Goal: Information Seeking & Learning: Get advice/opinions

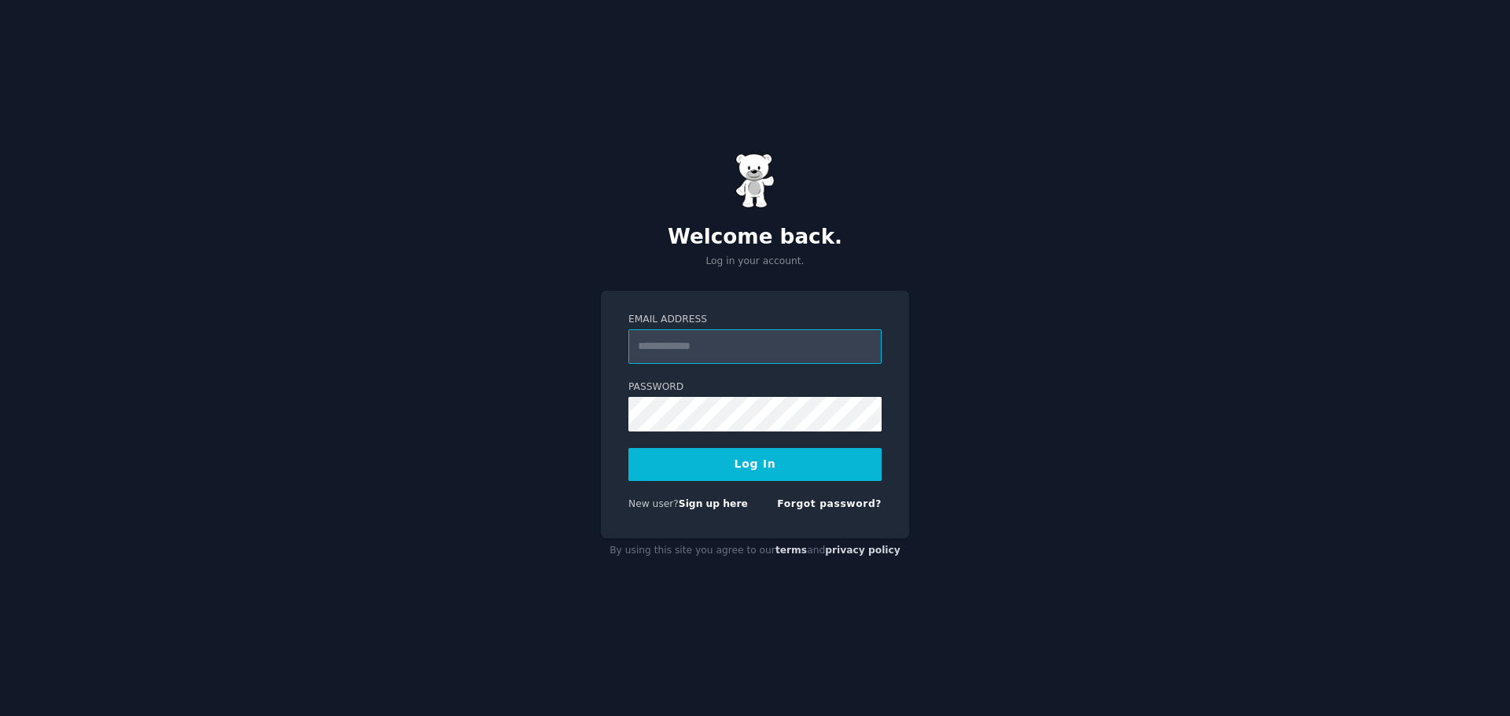
click at [723, 341] on input "Email Address" at bounding box center [754, 347] width 253 height 35
type input "**********"
click at [769, 462] on button "Log In" at bounding box center [754, 464] width 253 height 33
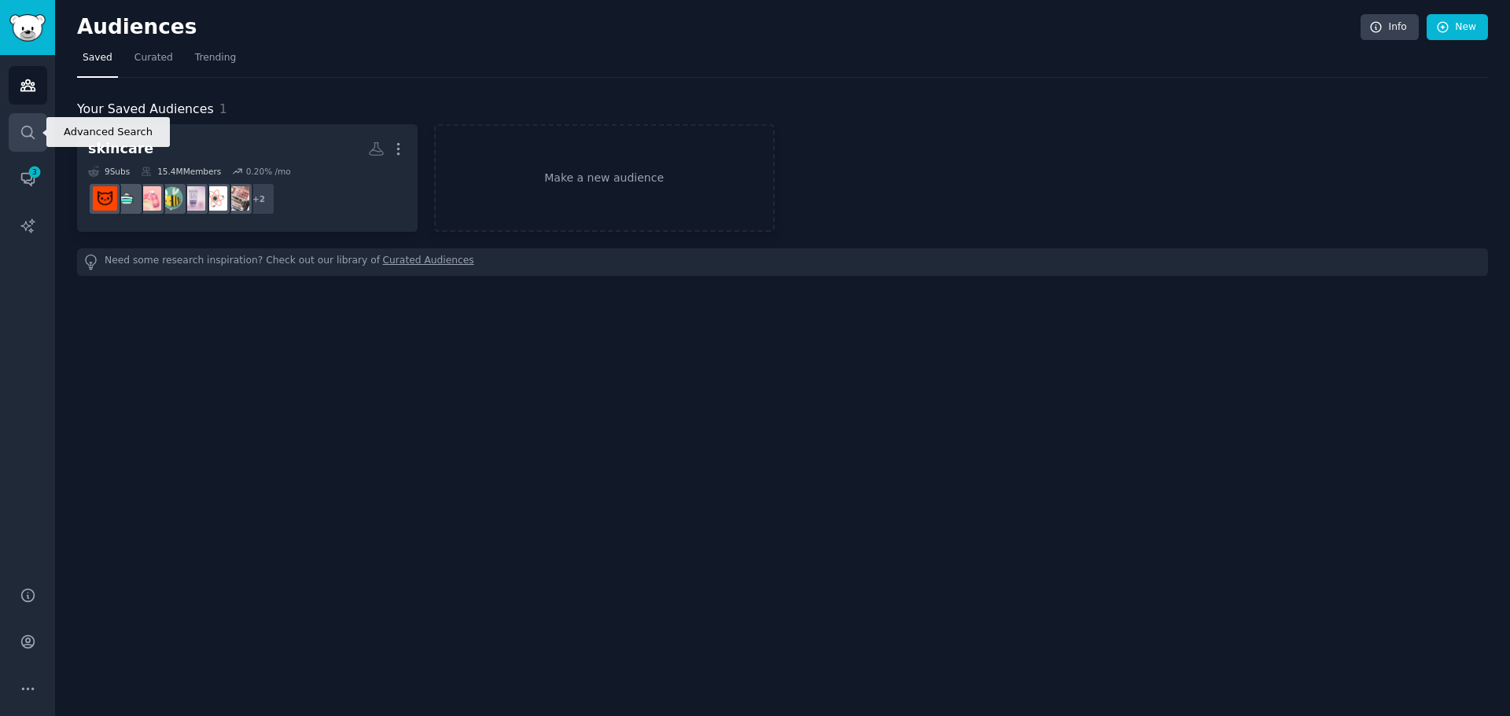
click at [20, 142] on link "Search" at bounding box center [28, 132] width 39 height 39
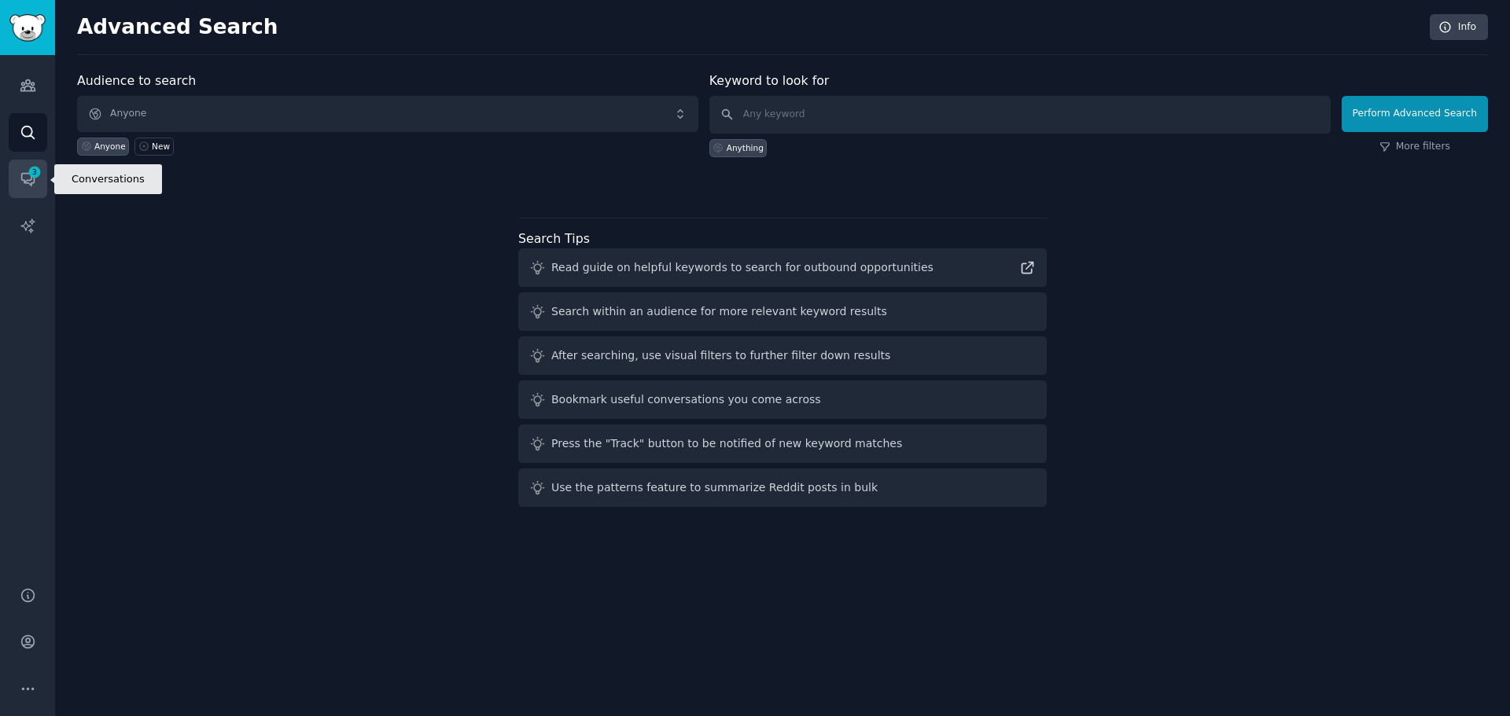
click at [30, 179] on icon "Sidebar" at bounding box center [35, 172] width 14 height 14
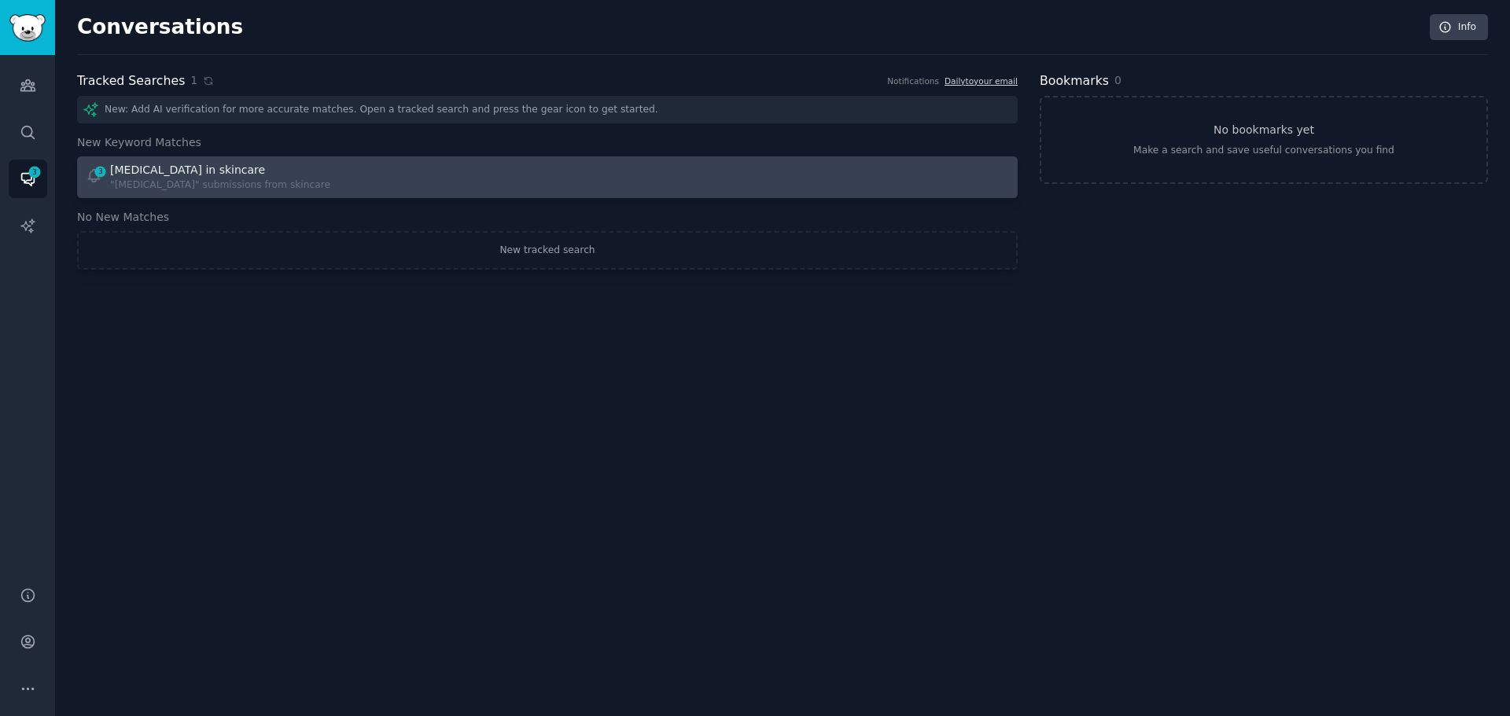
click at [124, 173] on div "[MEDICAL_DATA] in skincare" at bounding box center [187, 170] width 155 height 17
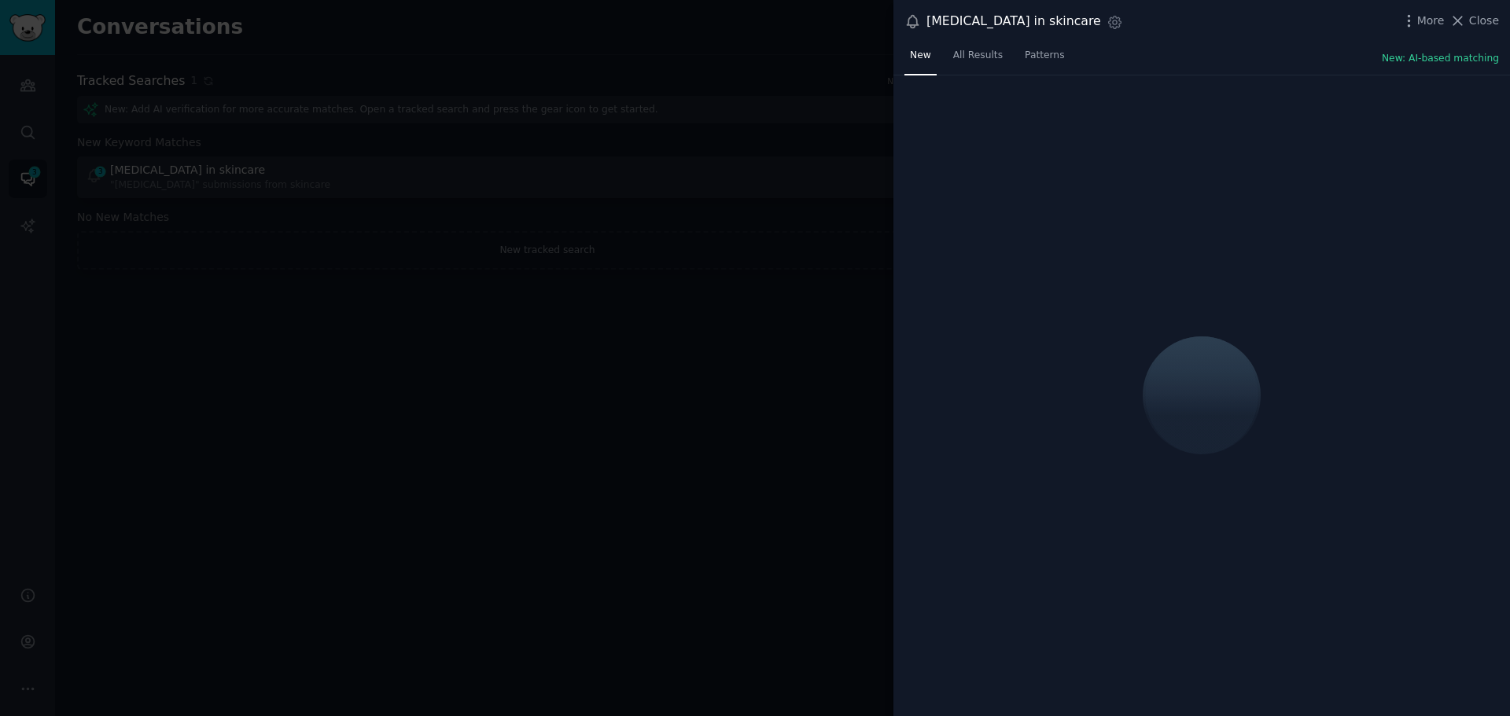
click at [284, 360] on div at bounding box center [755, 358] width 1510 height 716
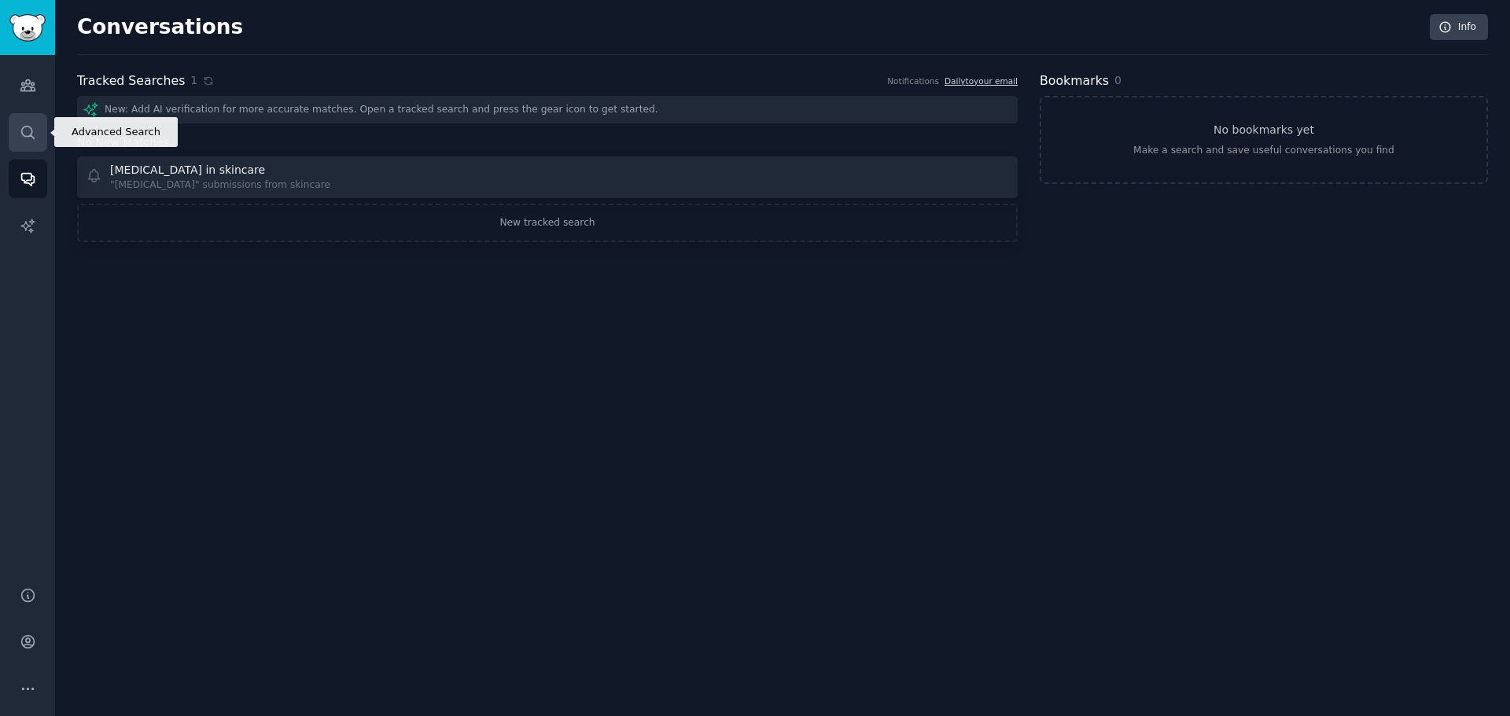
click at [35, 131] on icon "Sidebar" at bounding box center [28, 132] width 17 height 17
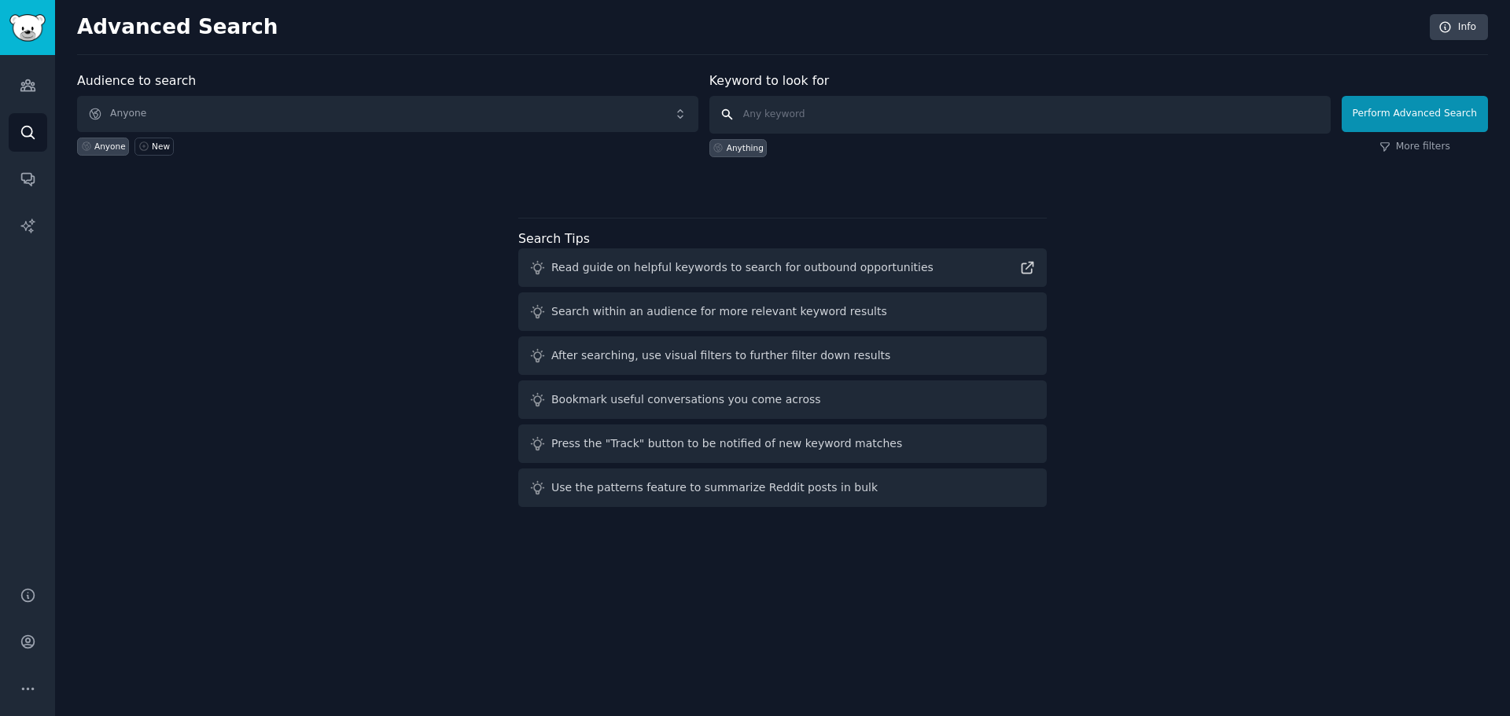
click at [793, 97] on input "text" at bounding box center [1019, 115] width 621 height 38
click at [798, 115] on input "text" at bounding box center [1019, 115] width 621 height 38
type input "founder journey"
click button "Perform Advanced Search" at bounding box center [1415, 114] width 146 height 36
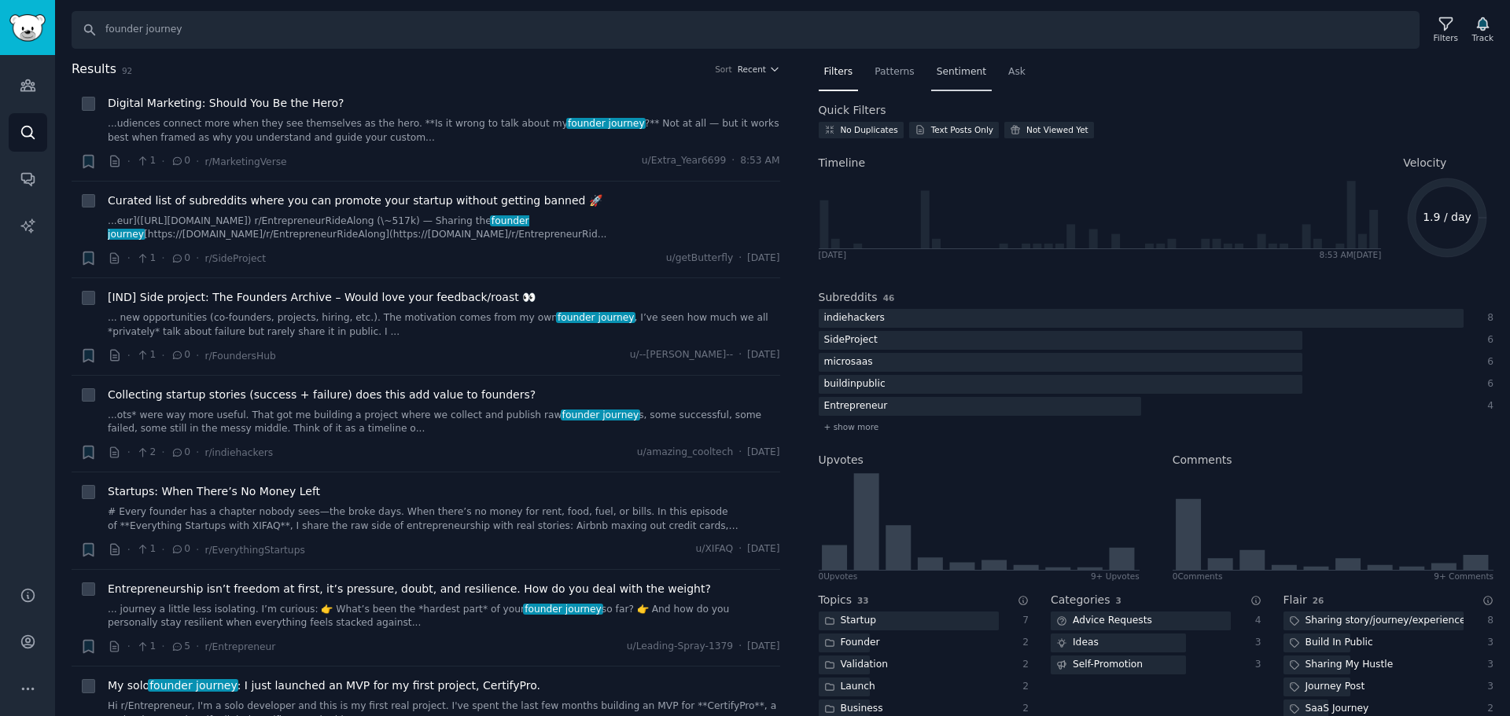
click at [949, 70] on span "Sentiment" at bounding box center [962, 72] width 50 height 14
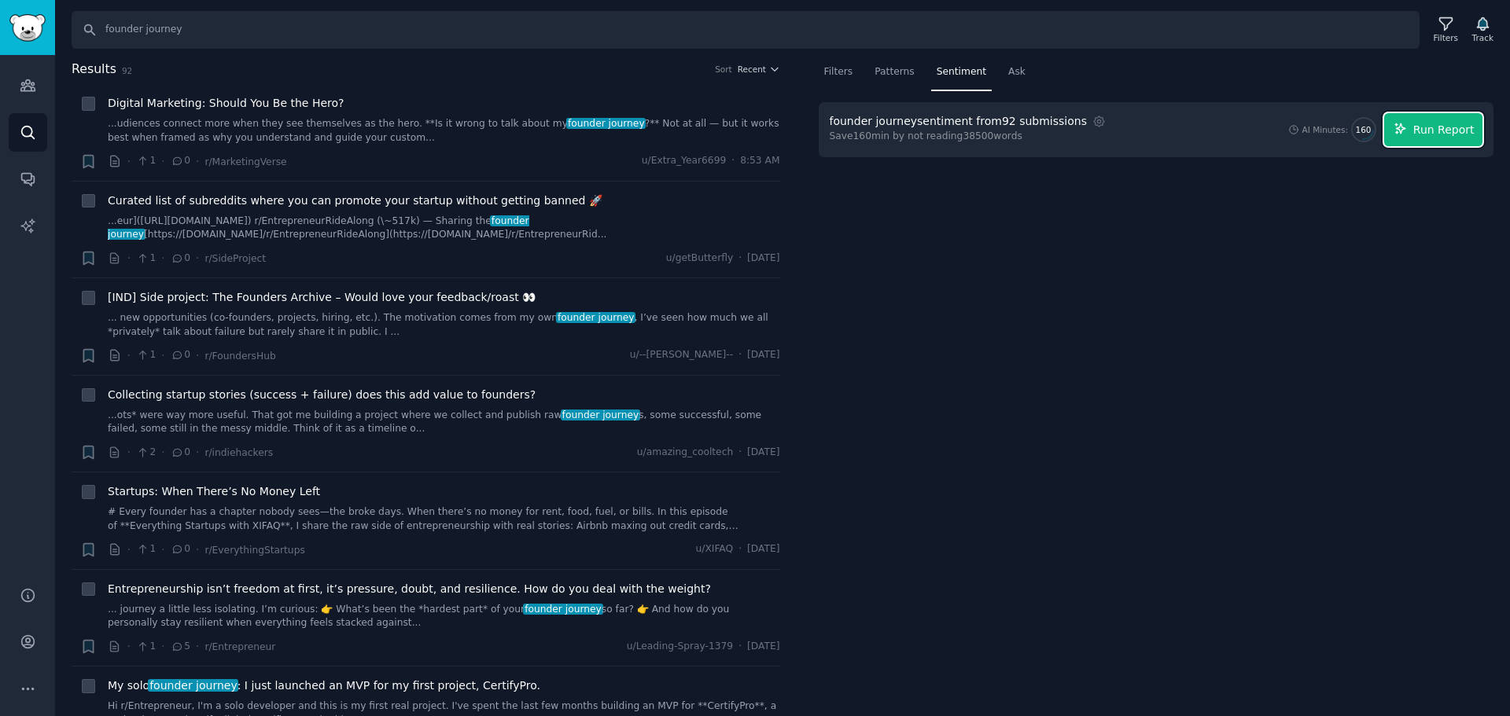
click at [1442, 136] on span "Run Report" at bounding box center [1443, 130] width 61 height 17
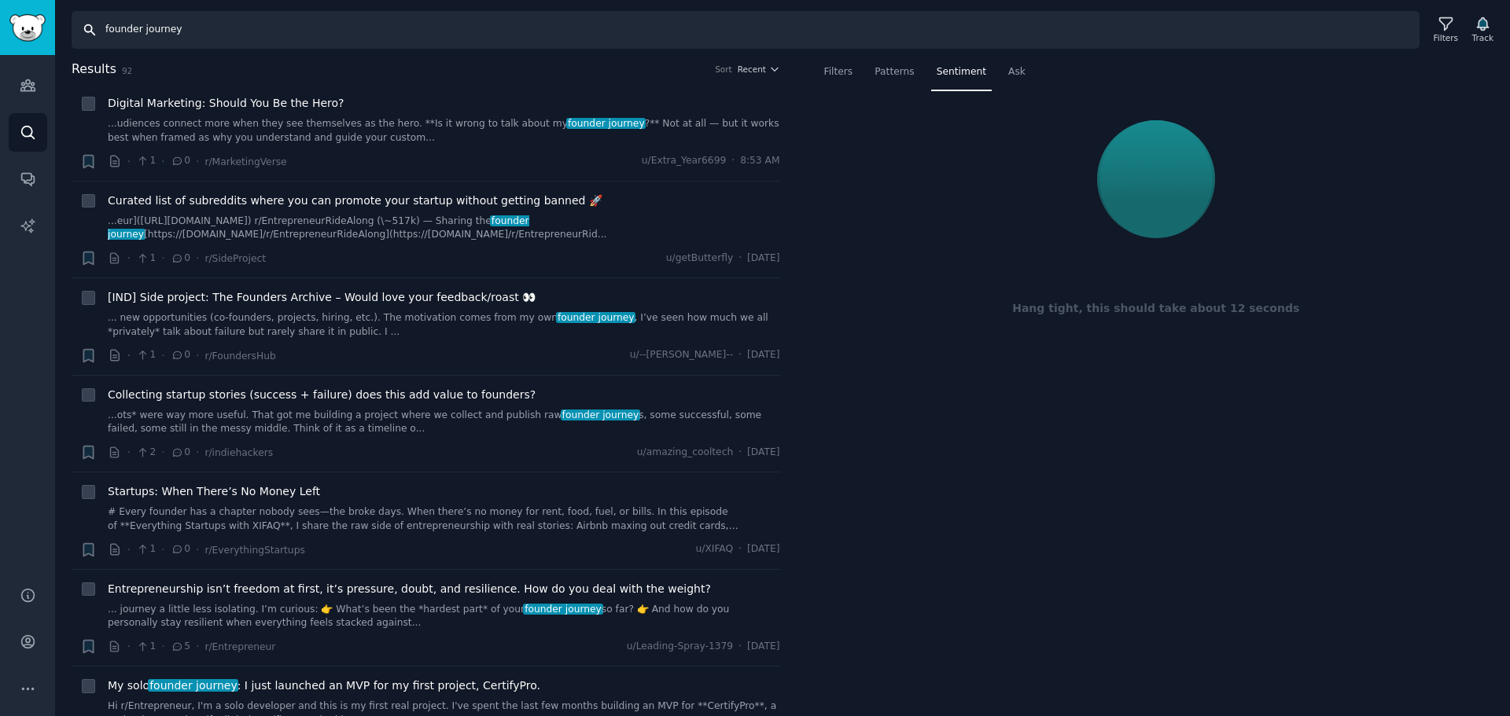
click at [270, 31] on input "founder journey" at bounding box center [746, 30] width 1348 height 38
type input "founder struggle"
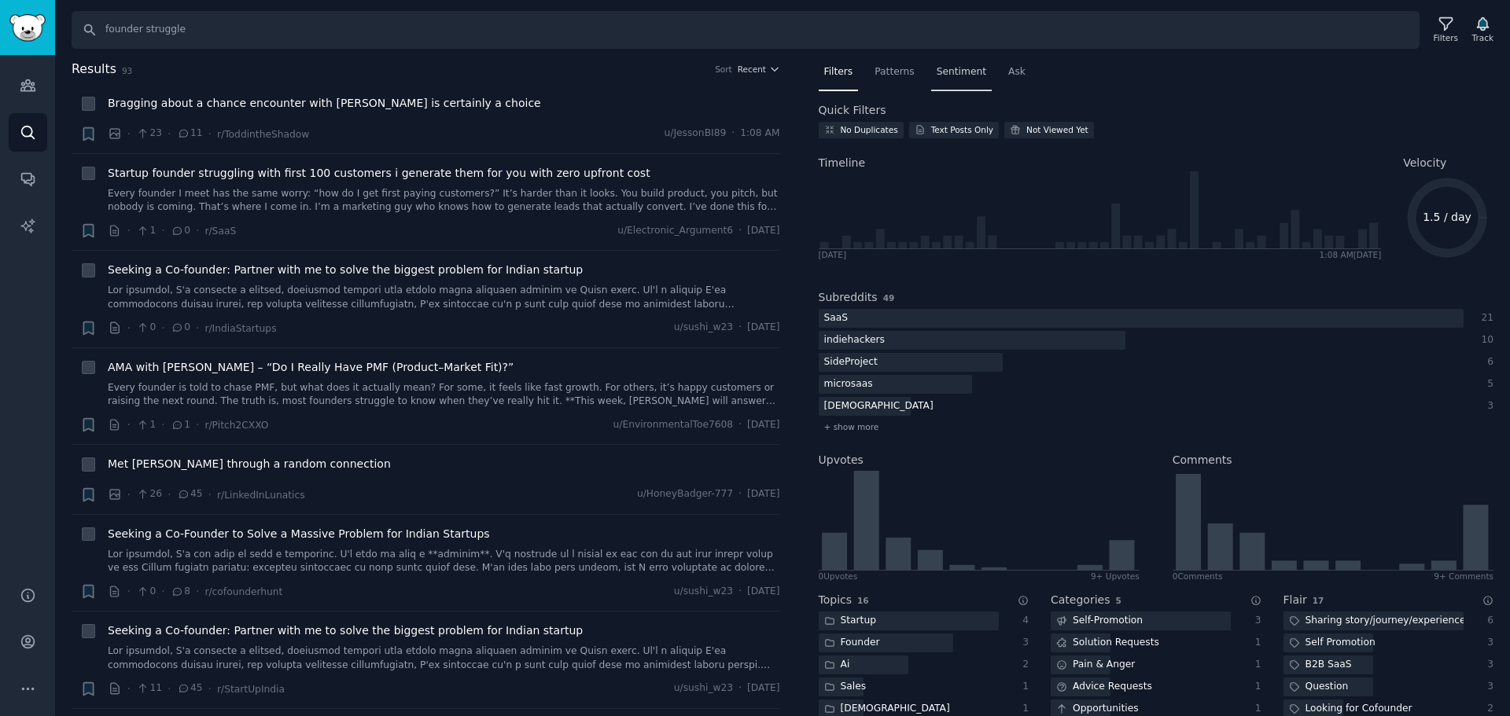
click at [965, 72] on span "Sentiment" at bounding box center [962, 72] width 50 height 14
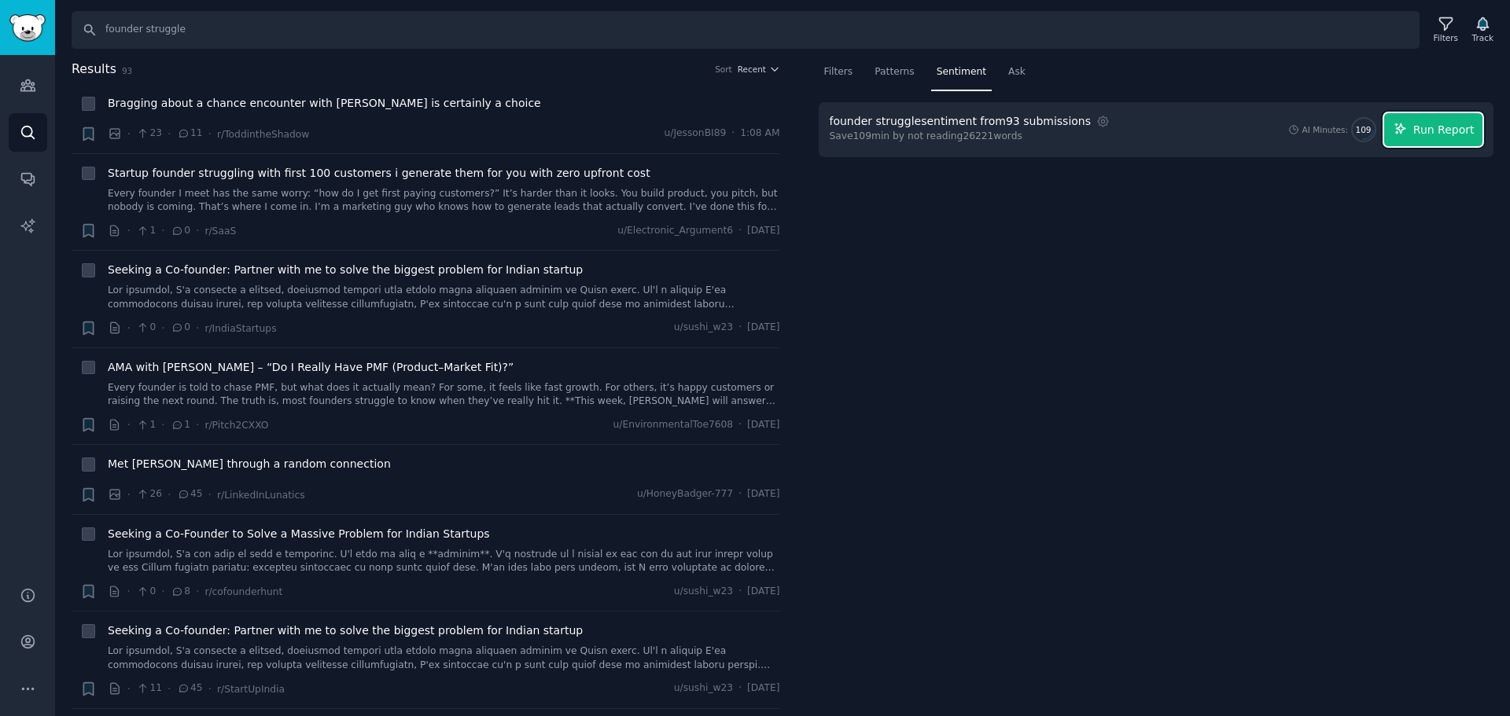
click at [1408, 125] on icon "button" at bounding box center [1401, 129] width 14 height 14
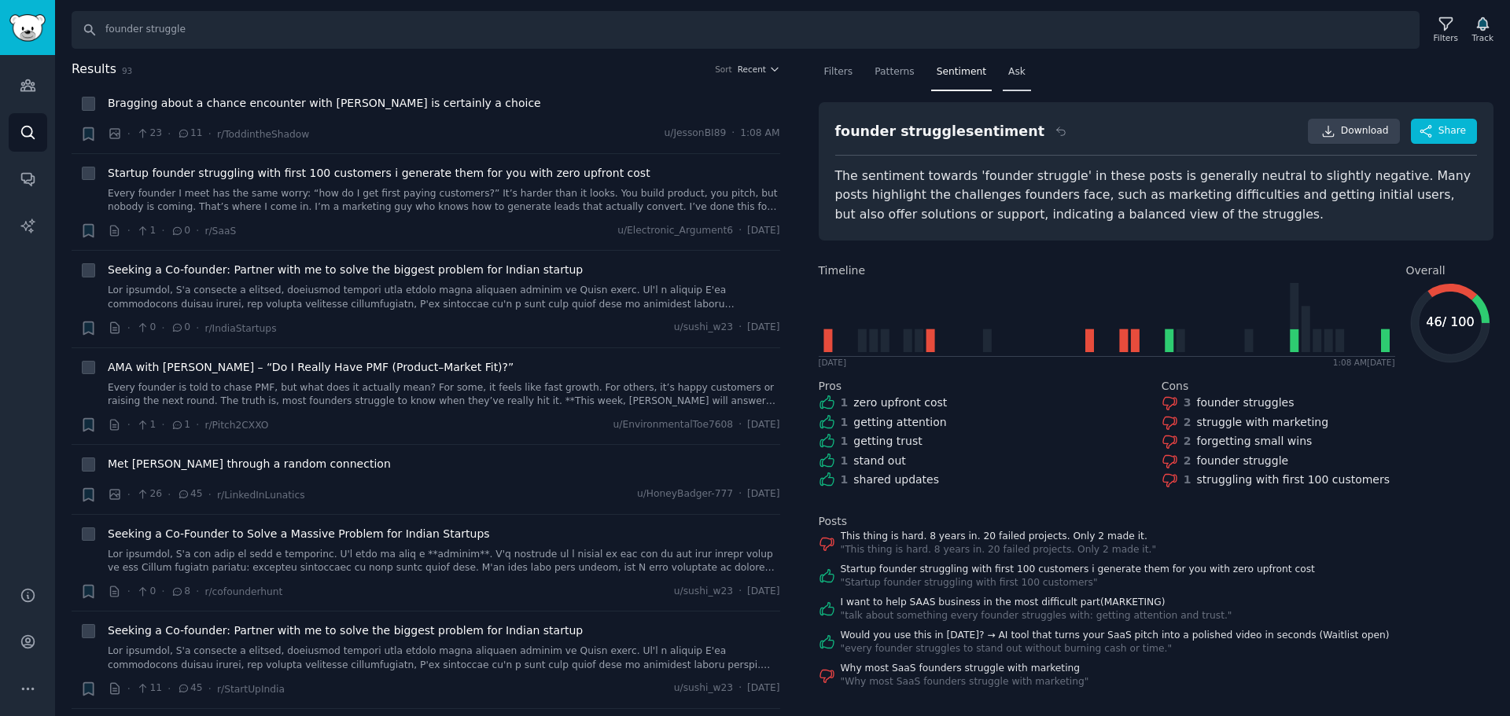
click at [1008, 76] on span "Ask" at bounding box center [1016, 72] width 17 height 14
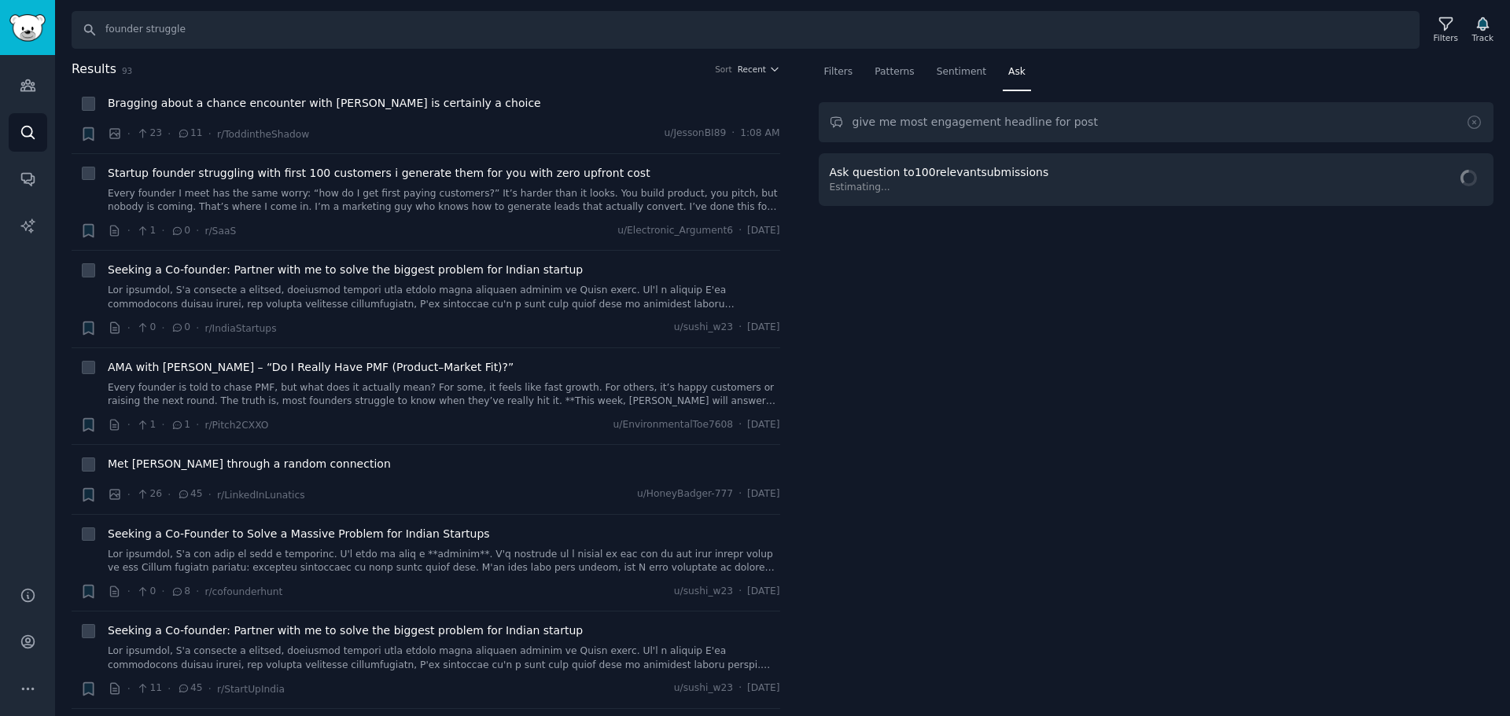
type input "give me most engagement headline for post"
click at [1409, 185] on span "Ask Question" at bounding box center [1438, 181] width 72 height 17
